Goal: Transaction & Acquisition: Purchase product/service

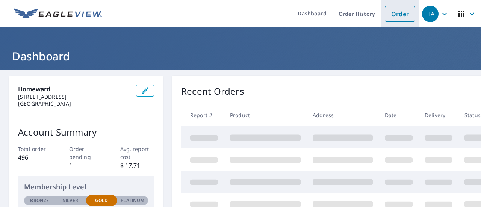
click at [396, 11] on link "Order" at bounding box center [400, 14] width 30 height 16
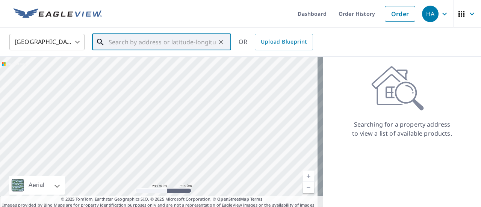
click at [144, 40] on input "text" at bounding box center [162, 42] width 107 height 21
paste input "[STREET_ADDRESS]"
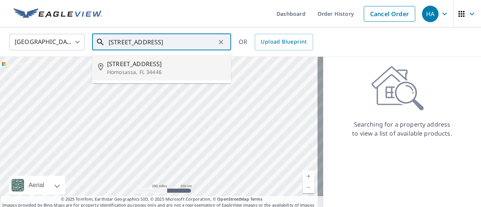
click at [160, 67] on span "[STREET_ADDRESS]" at bounding box center [166, 63] width 118 height 9
type input "[STREET_ADDRESS]"
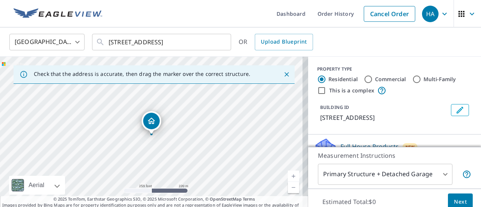
click at [288, 174] on link "Current Level 17, Zoom In" at bounding box center [293, 176] width 11 height 11
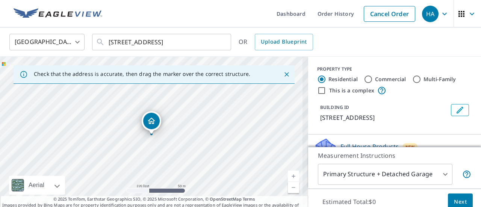
click at [288, 174] on link "Current Level 18, Zoom In" at bounding box center [293, 176] width 11 height 11
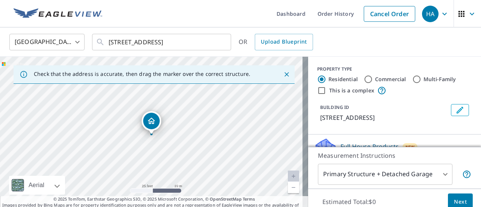
click at [288, 174] on link "Current Level 20, Zoom In Disabled" at bounding box center [293, 176] width 11 height 11
click at [288, 188] on link "Current Level 20, Zoom Out" at bounding box center [293, 187] width 11 height 11
drag, startPoint x: 201, startPoint y: 147, endPoint x: 206, endPoint y: 142, distance: 6.9
click at [206, 142] on div "[STREET_ADDRESS]" at bounding box center [154, 136] width 308 height 158
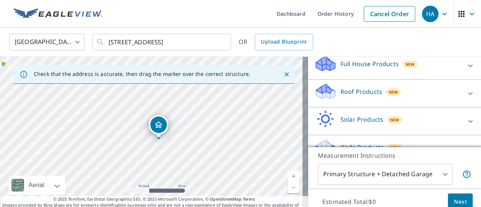
scroll to position [98, 0]
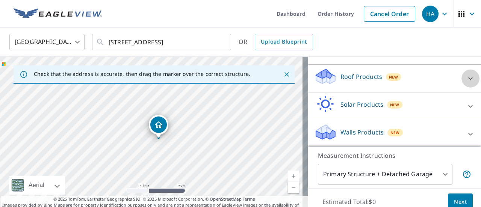
click at [466, 77] on icon at bounding box center [470, 78] width 9 height 9
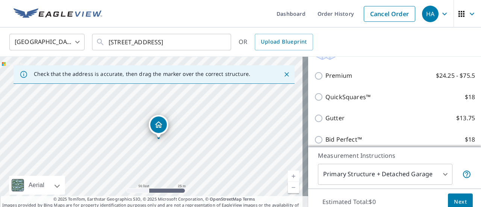
scroll to position [137, 0]
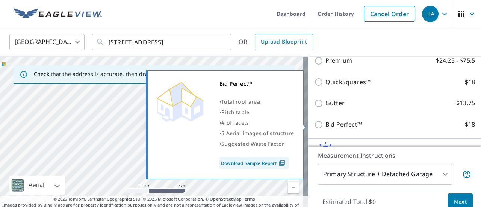
click at [315, 124] on input "Bid Perfect™ $18" at bounding box center [319, 124] width 11 height 9
checkbox input "true"
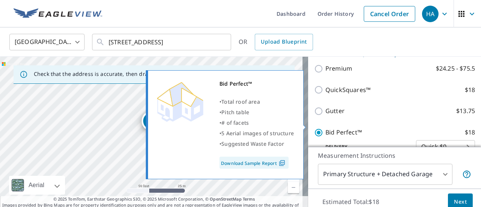
scroll to position [145, 0]
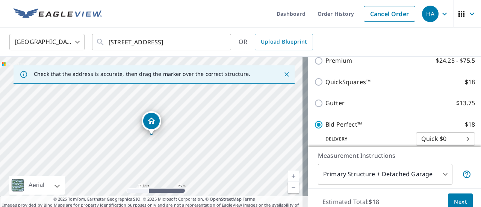
click at [351, 173] on body "HA HA Dashboard Order History Cancel Order HA [GEOGRAPHIC_DATA] [GEOGRAPHIC_DAT…" at bounding box center [240, 103] width 481 height 207
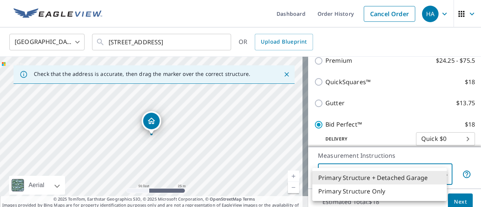
click at [360, 190] on li "Primary Structure Only" at bounding box center [379, 192] width 135 height 14
type input "2"
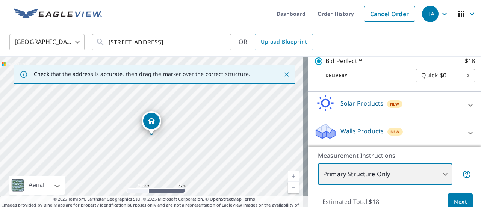
scroll to position [26, 0]
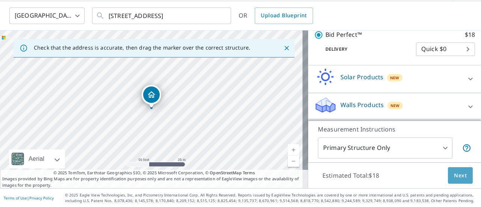
click at [458, 175] on span "Next" at bounding box center [460, 175] width 13 height 9
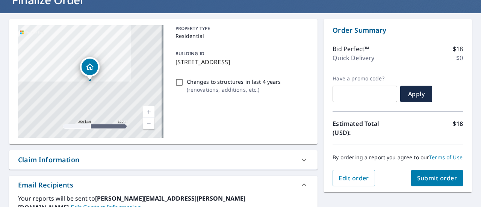
scroll to position [102, 0]
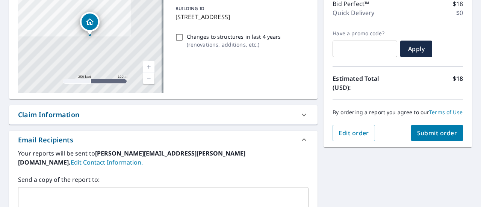
click at [113, 113] on div "Claim Information" at bounding box center [156, 115] width 277 height 10
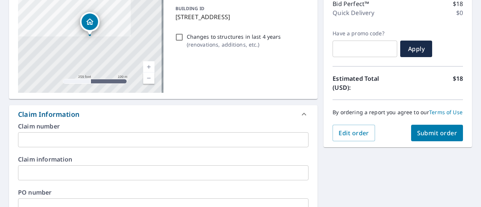
click at [55, 200] on input "text" at bounding box center [163, 206] width 291 height 15
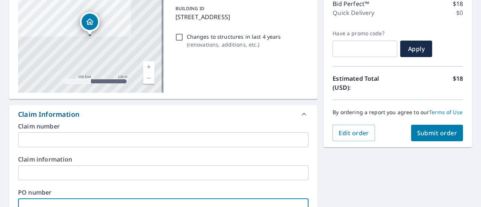
paste input "P-00009453"
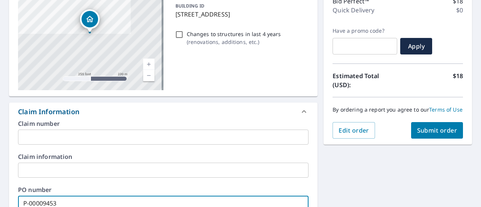
type input "P-00009453"
drag, startPoint x: 353, startPoint y: 176, endPoint x: 369, endPoint y: 173, distance: 16.8
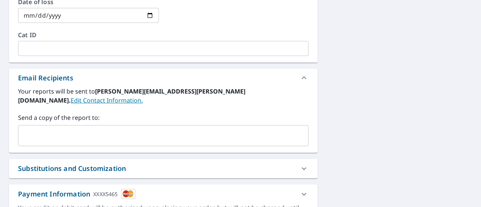
scroll to position [369, 0]
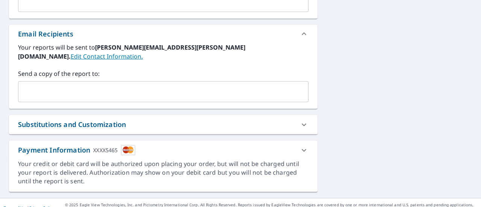
click at [78, 120] on div "Substitutions and Customization" at bounding box center [72, 125] width 108 height 10
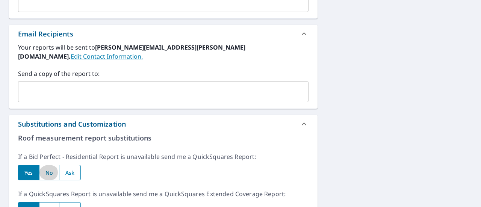
click at [53, 165] on input "radio" at bounding box center [49, 172] width 20 height 15
radio input "true"
click at [53, 202] on input "radio" at bounding box center [49, 209] width 20 height 15
radio input "true"
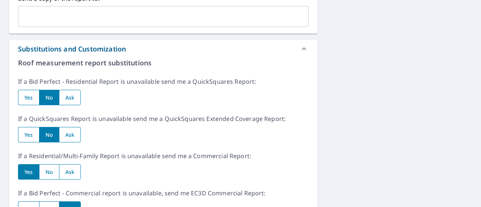
click at [50, 167] on input "radio" at bounding box center [49, 171] width 20 height 15
radio input "true"
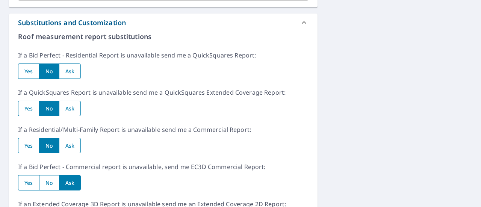
scroll to position [520, 0]
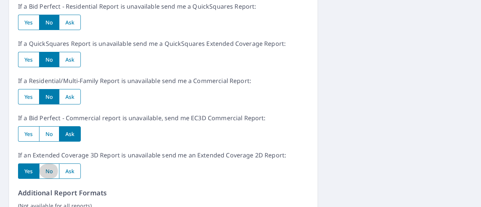
click at [48, 164] on input "radio" at bounding box center [49, 171] width 20 height 15
radio input "true"
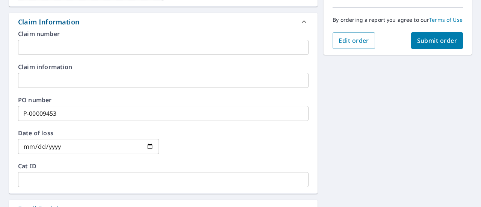
scroll to position [193, 0]
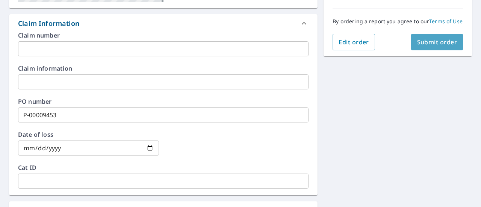
click at [438, 50] on button "Submit order" at bounding box center [437, 42] width 52 height 17
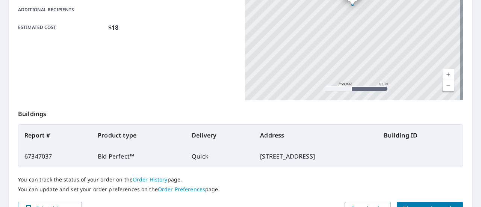
click at [156, 181] on link "Order History" at bounding box center [150, 179] width 35 height 7
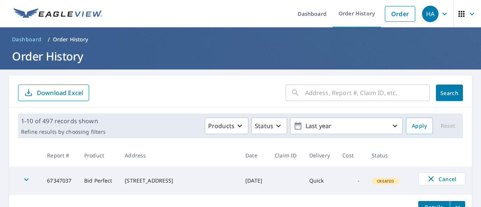
click at [157, 97] on form "​ Search Download Excel" at bounding box center [240, 93] width 445 height 17
